Goal: Transaction & Acquisition: Purchase product/service

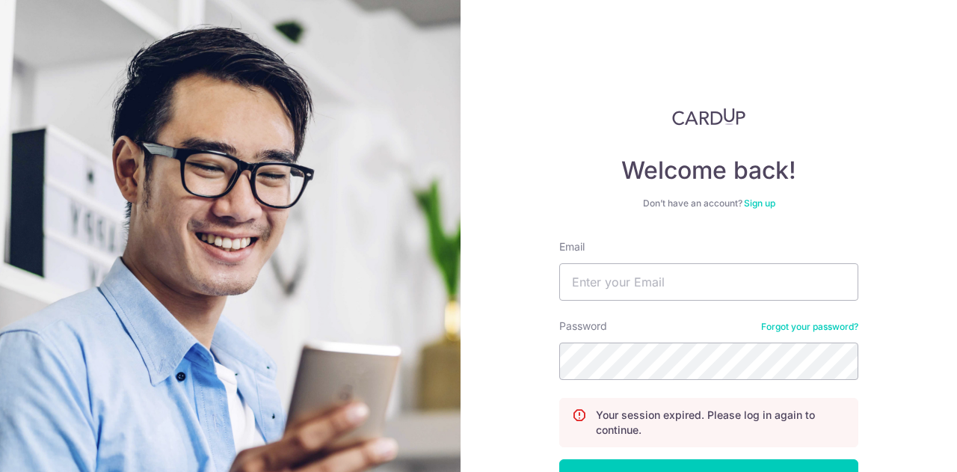
scroll to position [107, 0]
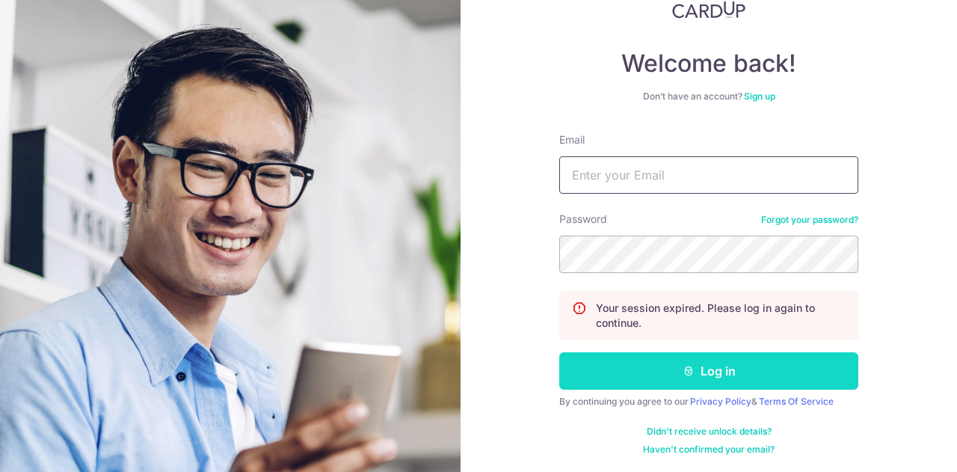
type input "Chia_chin_lin@hotmail.com"
click at [677, 368] on button "Log in" at bounding box center [708, 370] width 299 height 37
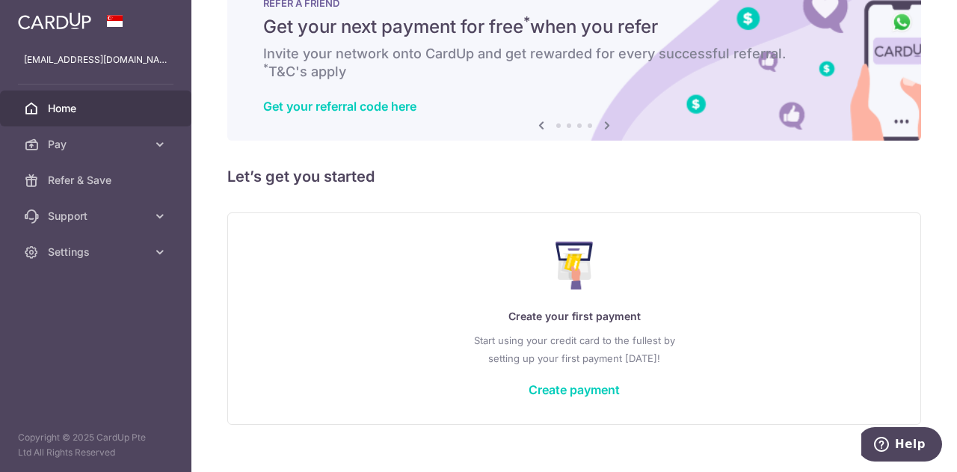
scroll to position [73, 0]
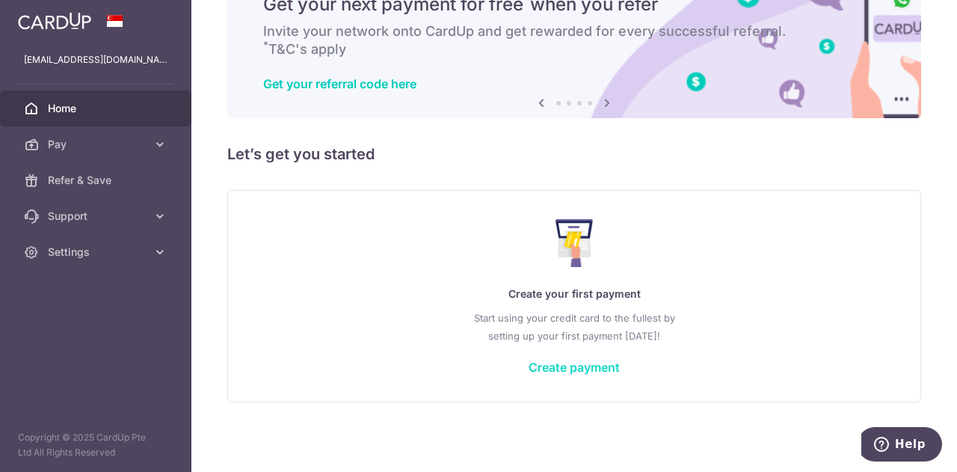
click at [564, 363] on link "Create payment" at bounding box center [574, 367] width 91 height 15
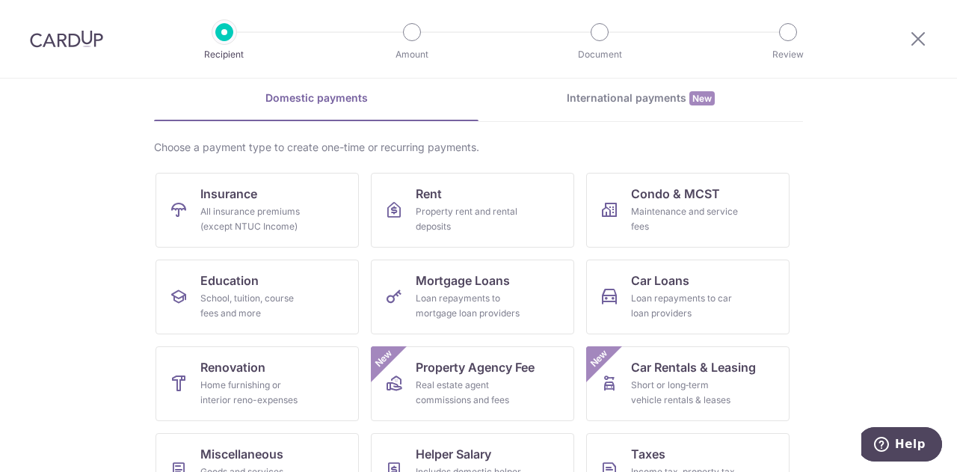
scroll to position [150, 0]
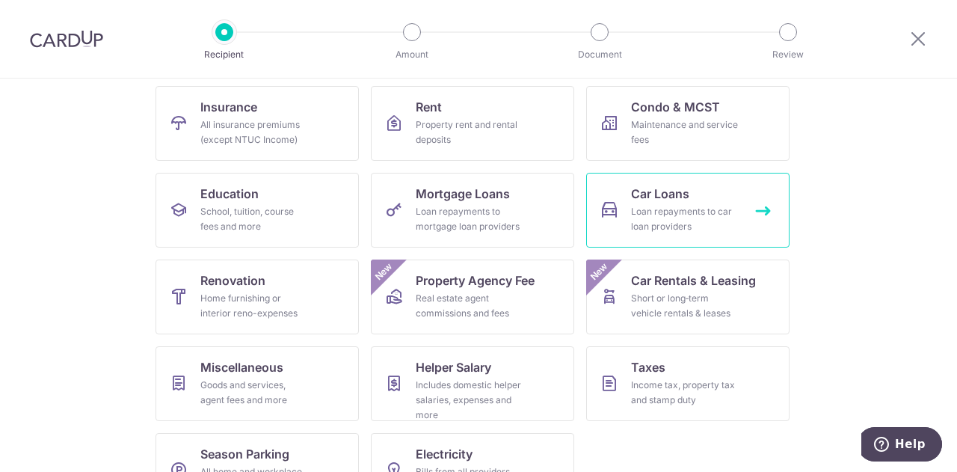
click at [681, 216] on div "Loan repayments to car loan providers" at bounding box center [685, 219] width 108 height 30
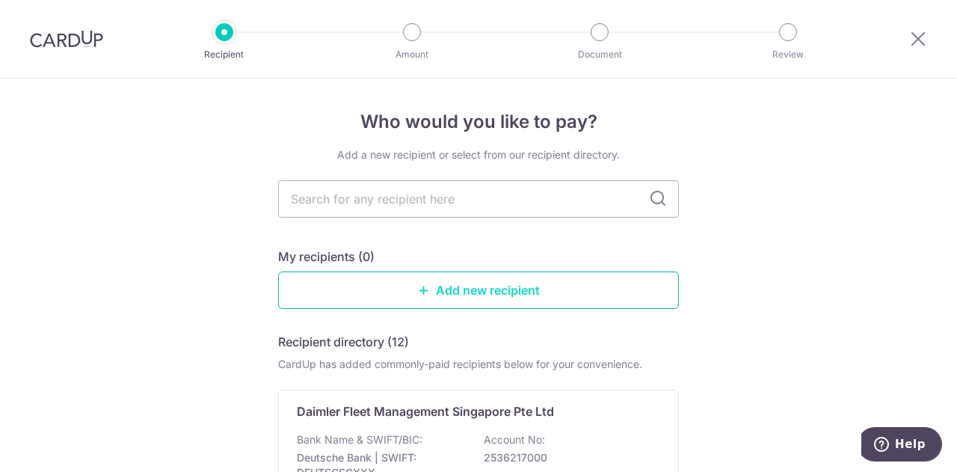
click at [453, 289] on link "Add new recipient" at bounding box center [478, 290] width 401 height 37
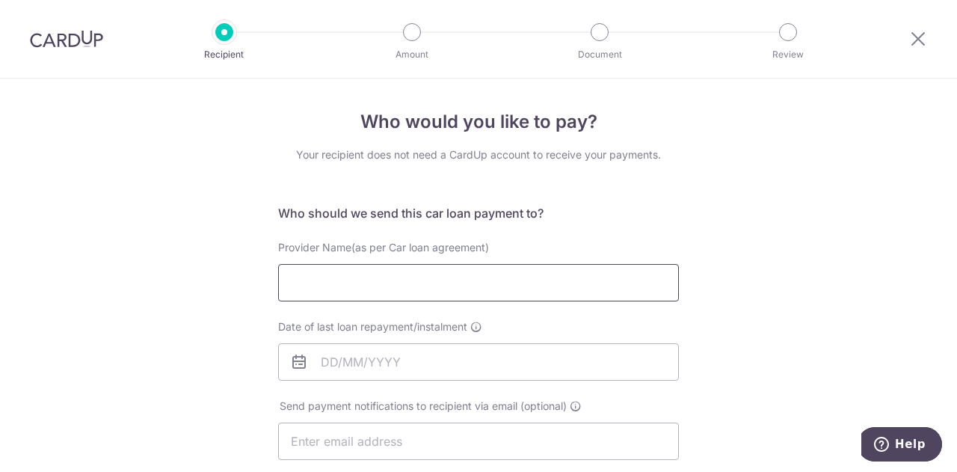
click at [519, 274] on input "Provider Name(as per Car loan agreement)" at bounding box center [478, 282] width 401 height 37
click at [436, 281] on input "Provider Name(as per Car loan agreement)" at bounding box center [478, 282] width 401 height 37
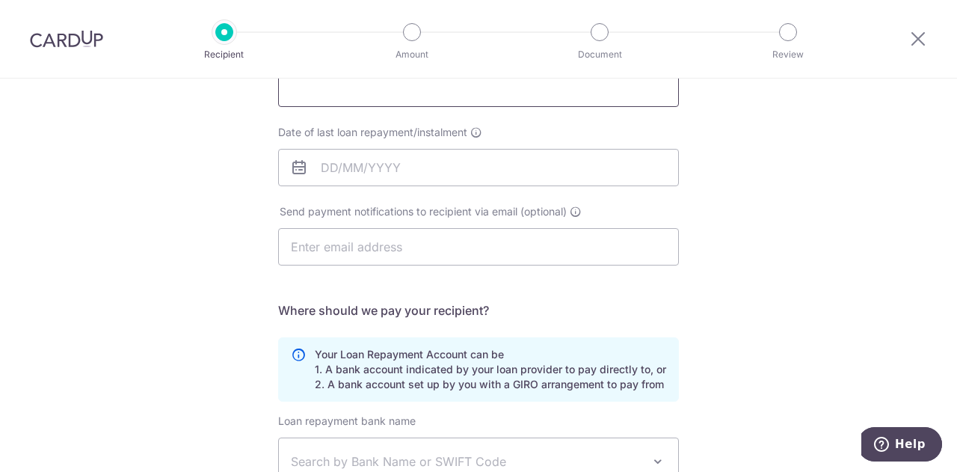
scroll to position [426, 0]
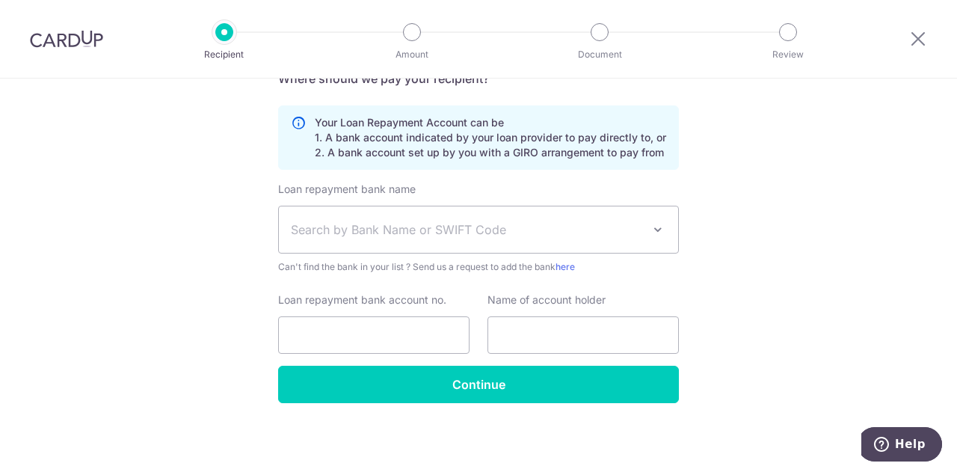
click at [374, 215] on span "Search by Bank Name or SWIFT Code" at bounding box center [478, 229] width 399 height 46
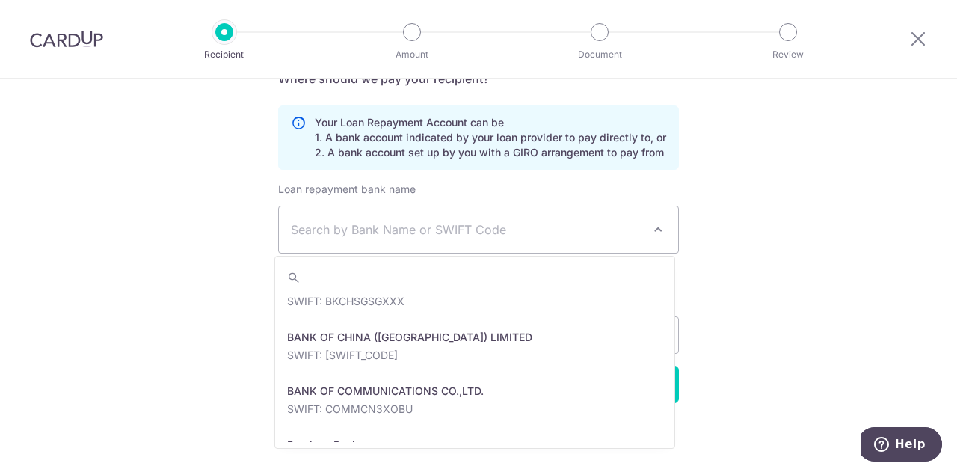
scroll to position [299, 0]
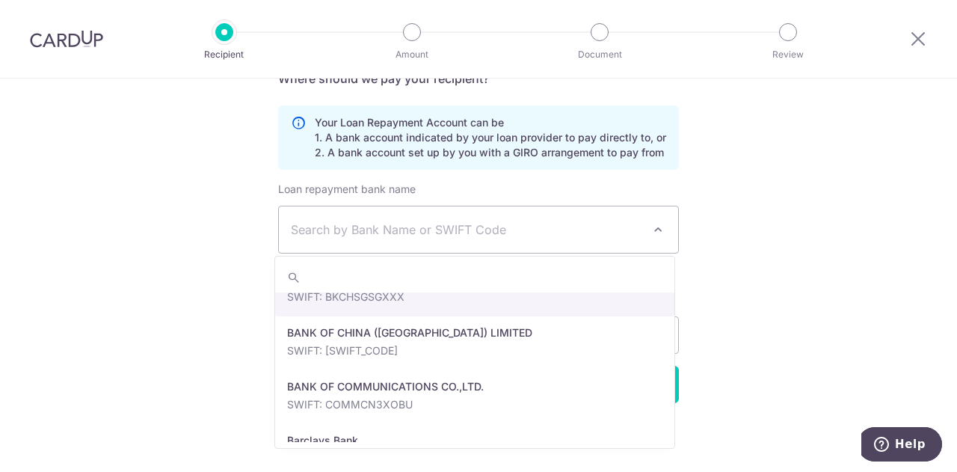
click at [440, 247] on span "Search by Bank Name or SWIFT Code" at bounding box center [478, 229] width 399 height 46
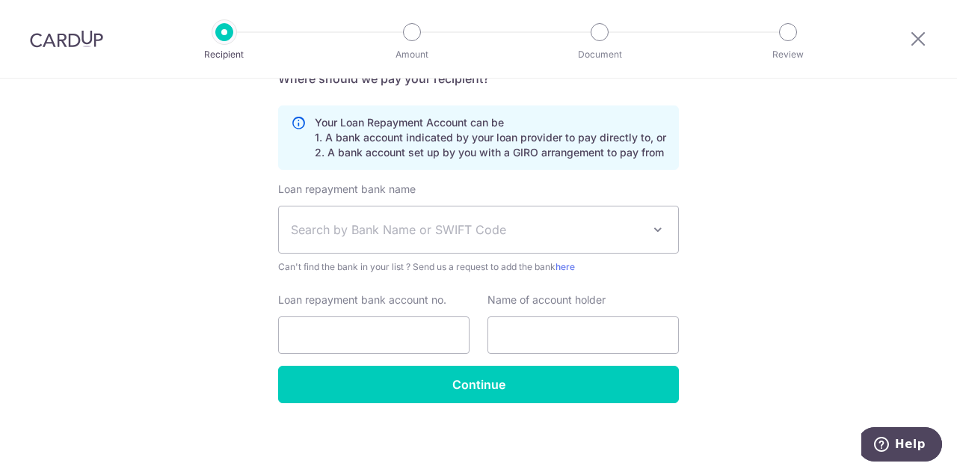
click at [443, 236] on span "Search by Bank Name or SWIFT Code" at bounding box center [467, 230] width 352 height 18
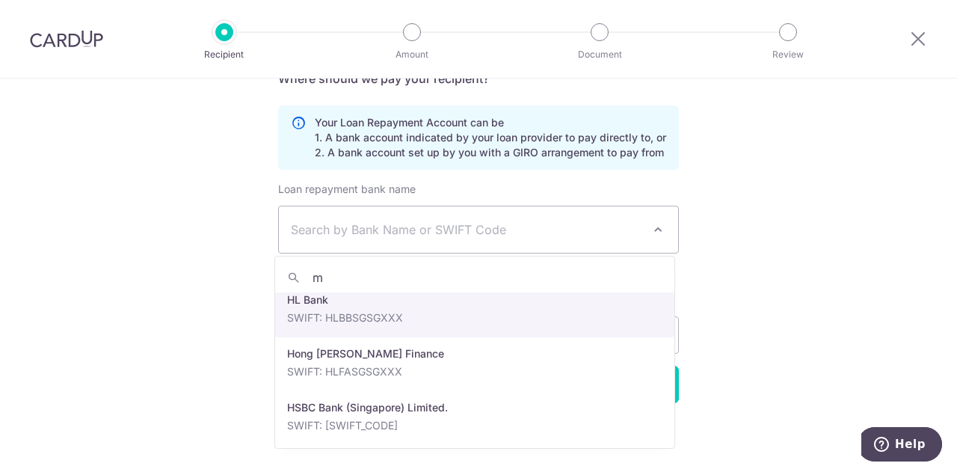
scroll to position [0, 0]
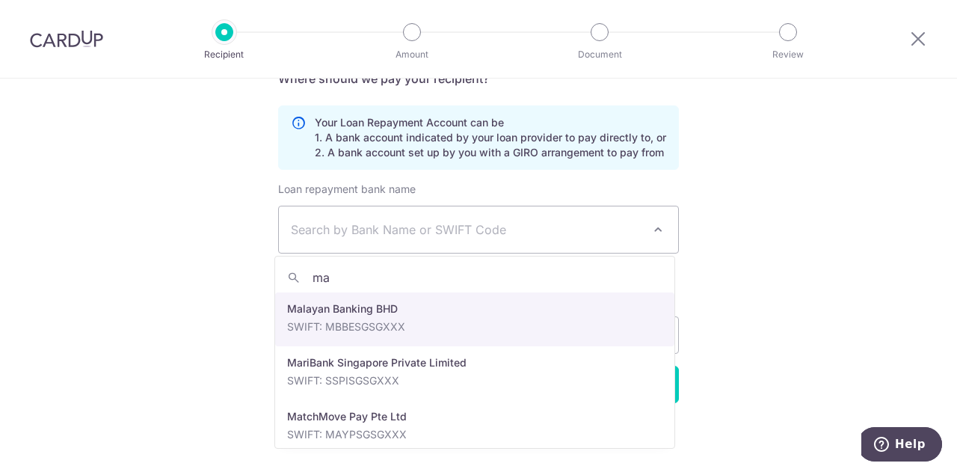
type input "may"
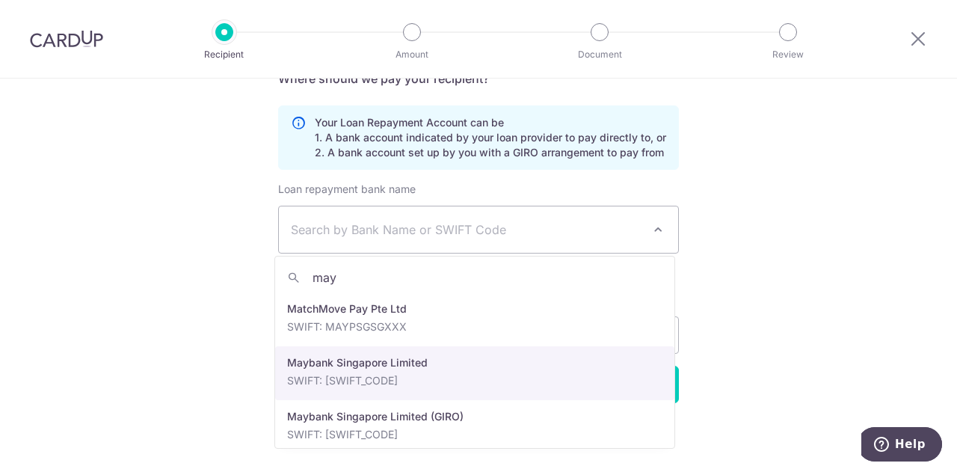
select select "10"
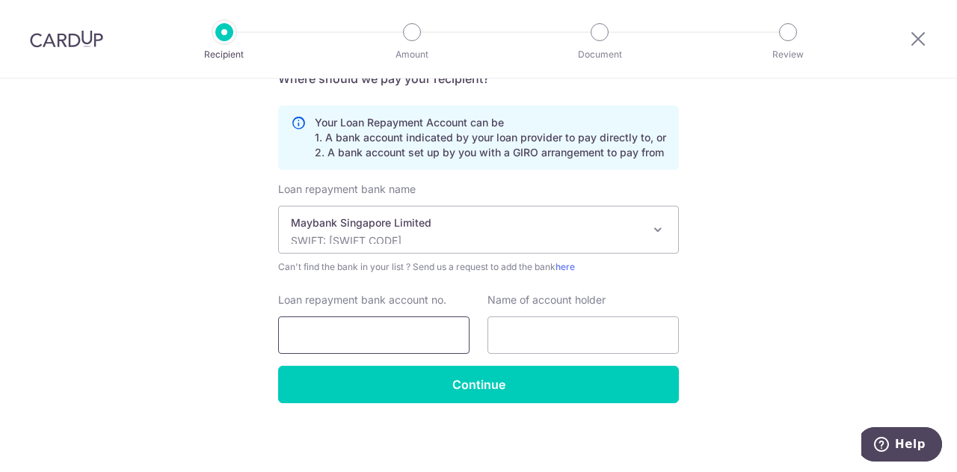
click at [347, 331] on input "Loan repayment bank account no." at bounding box center [373, 334] width 191 height 37
drag, startPoint x: 633, startPoint y: 340, endPoint x: 642, endPoint y: 336, distance: 9.7
click at [633, 340] on input "text" at bounding box center [583, 334] width 191 height 37
click at [781, 298] on div "Who would you like to pay? Your recipient does not need a CardUp account to rec…" at bounding box center [478, 62] width 957 height 821
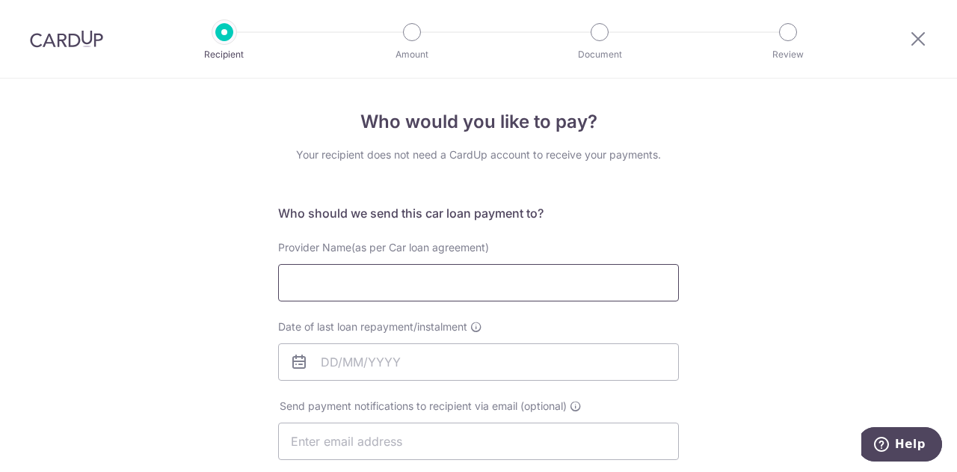
click at [311, 275] on input "Provider Name(as per Car loan agreement)" at bounding box center [478, 282] width 401 height 37
click at [440, 361] on input "Date of last loan repayment/instalment" at bounding box center [478, 361] width 401 height 37
